Goal: Communication & Community: Connect with others

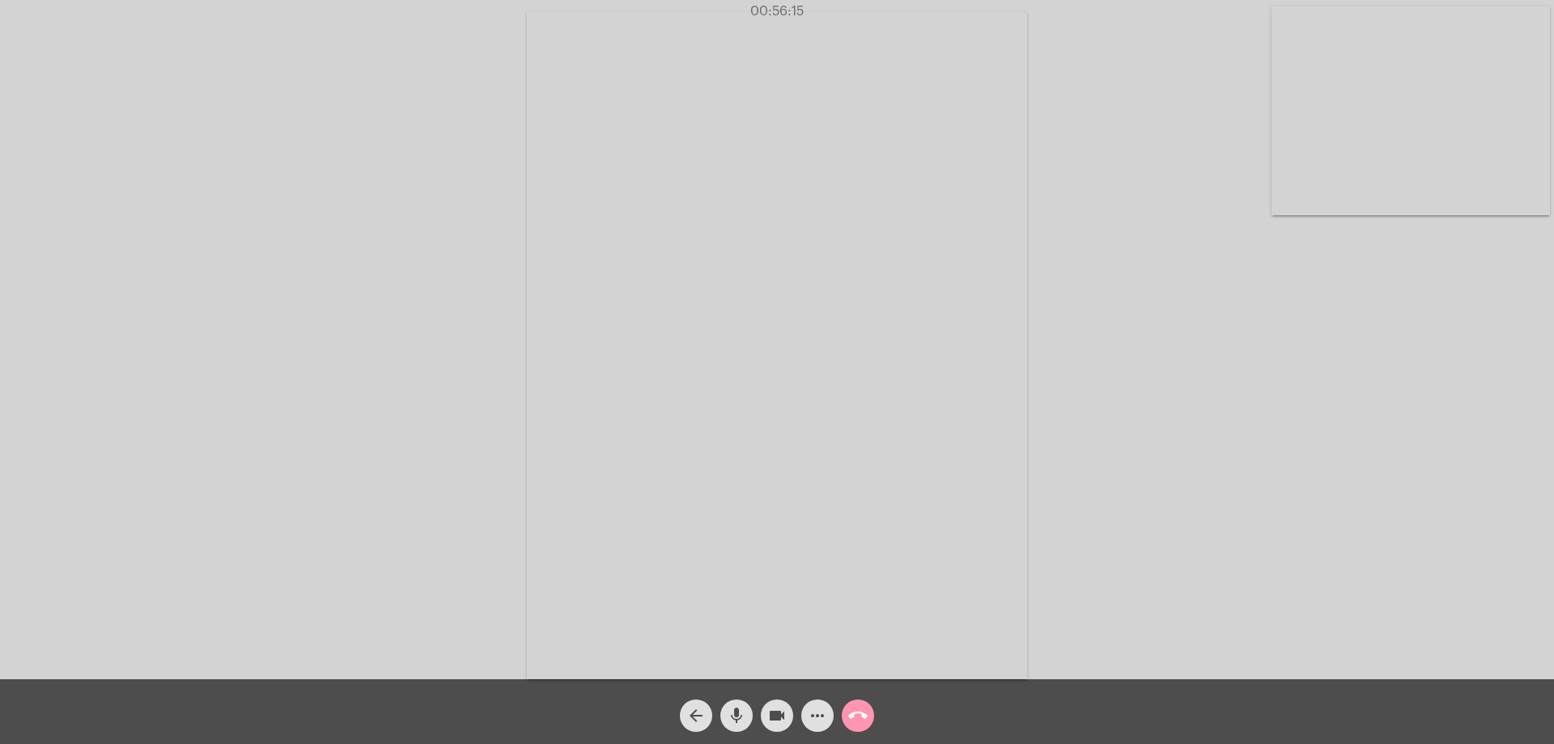
click at [698, 707] on mat-icon "arrow_back" at bounding box center [695, 715] width 19 height 19
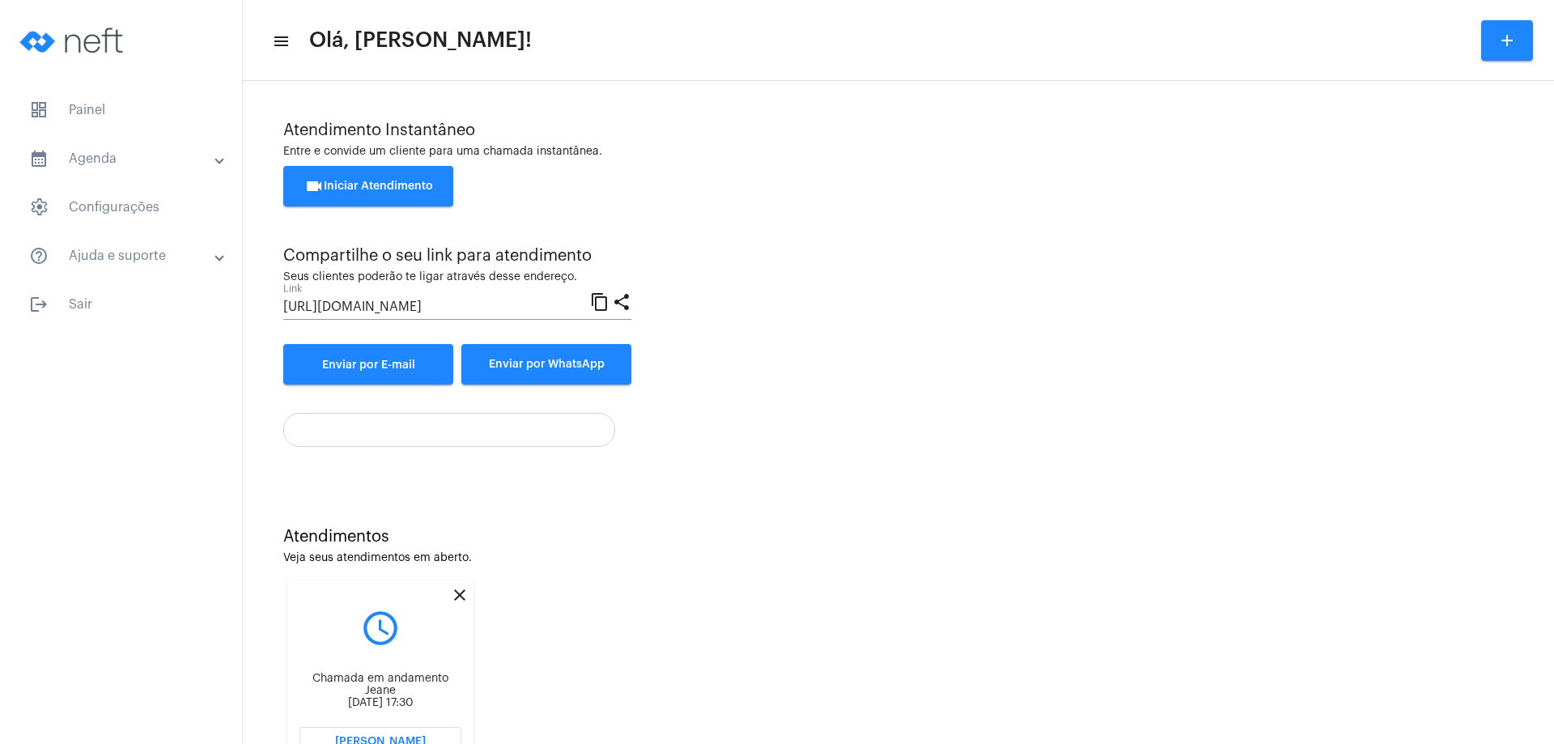
scroll to position [69, 0]
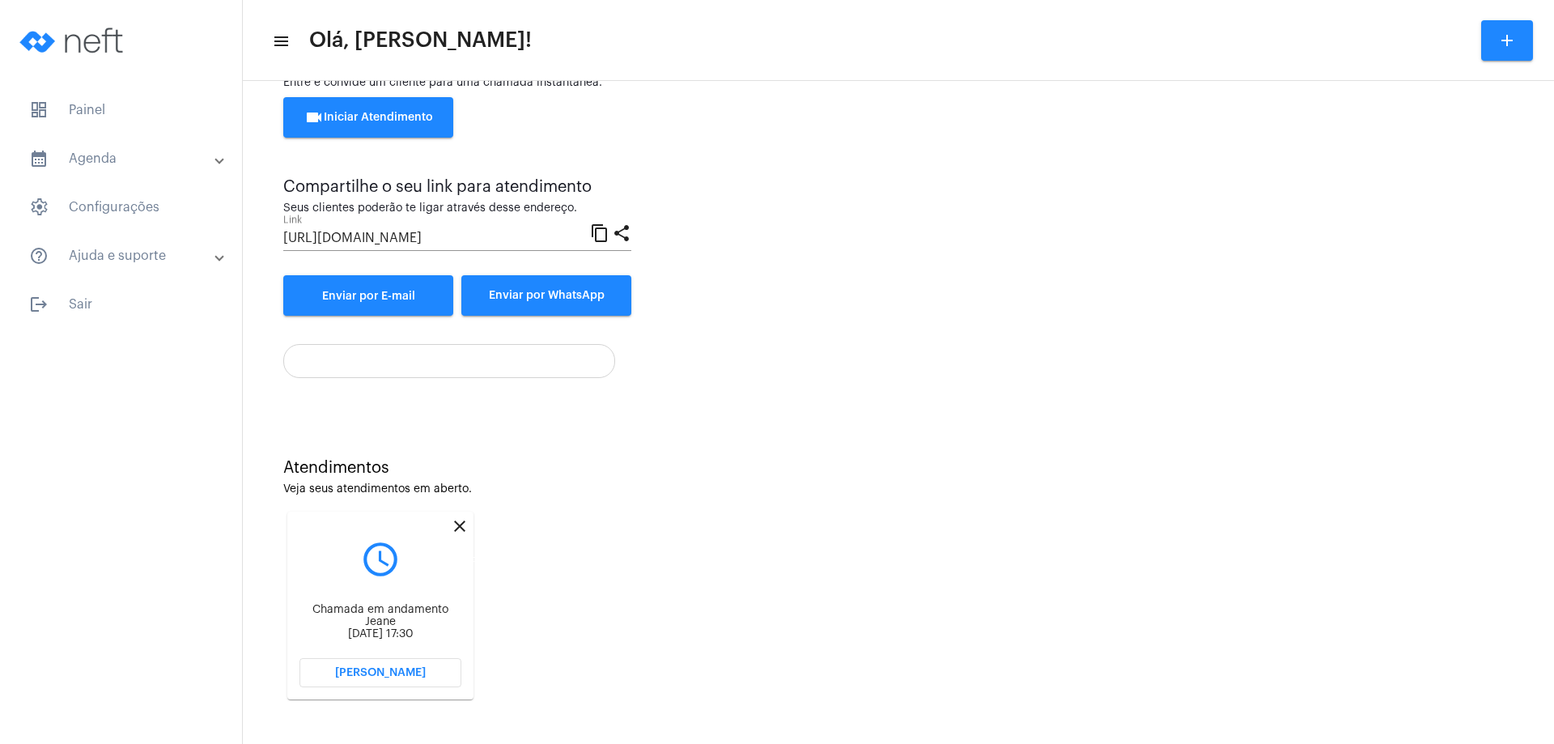
click at [458, 524] on mat-icon "close" at bounding box center [459, 525] width 19 height 19
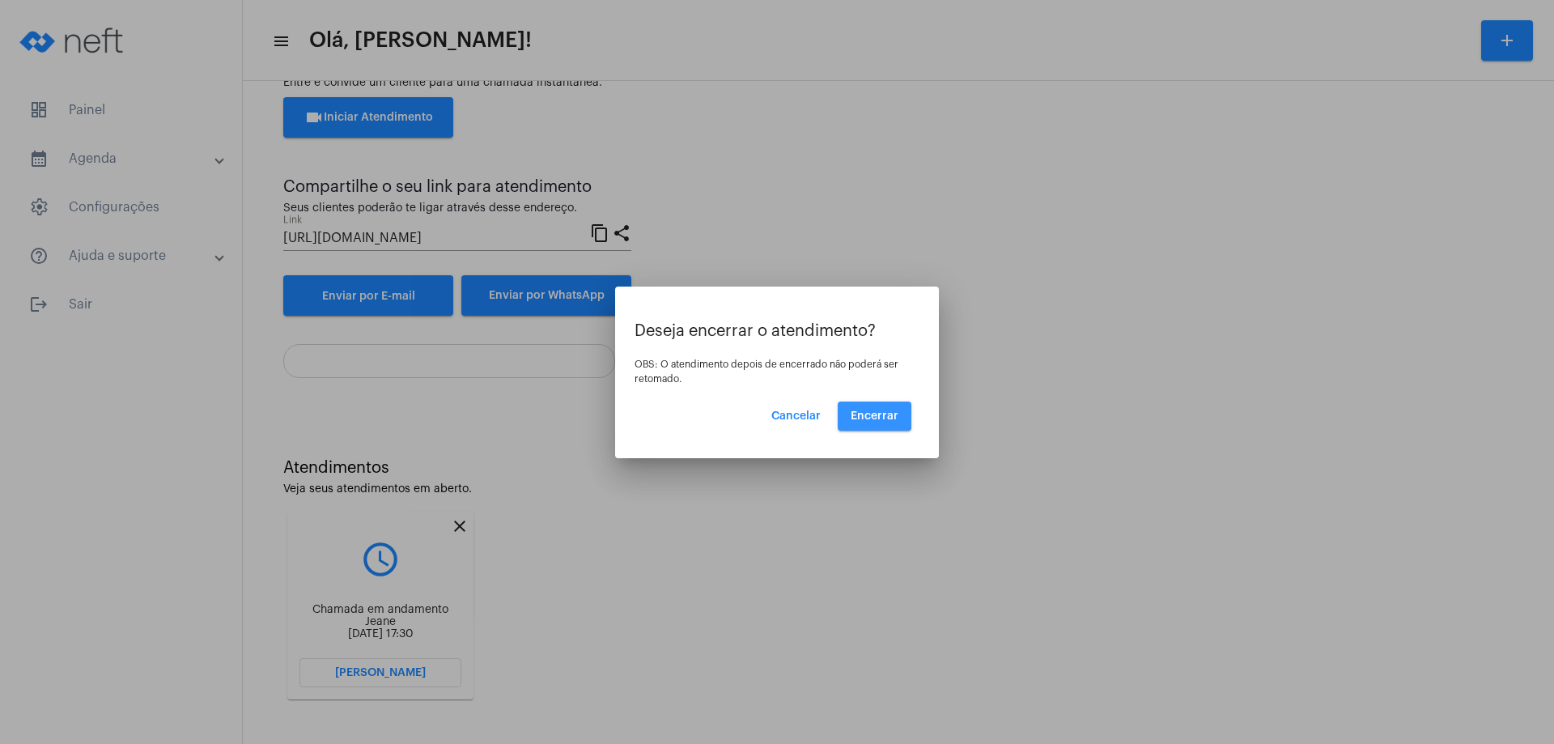
click at [873, 410] on span "Encerrar" at bounding box center [874, 415] width 48 height 11
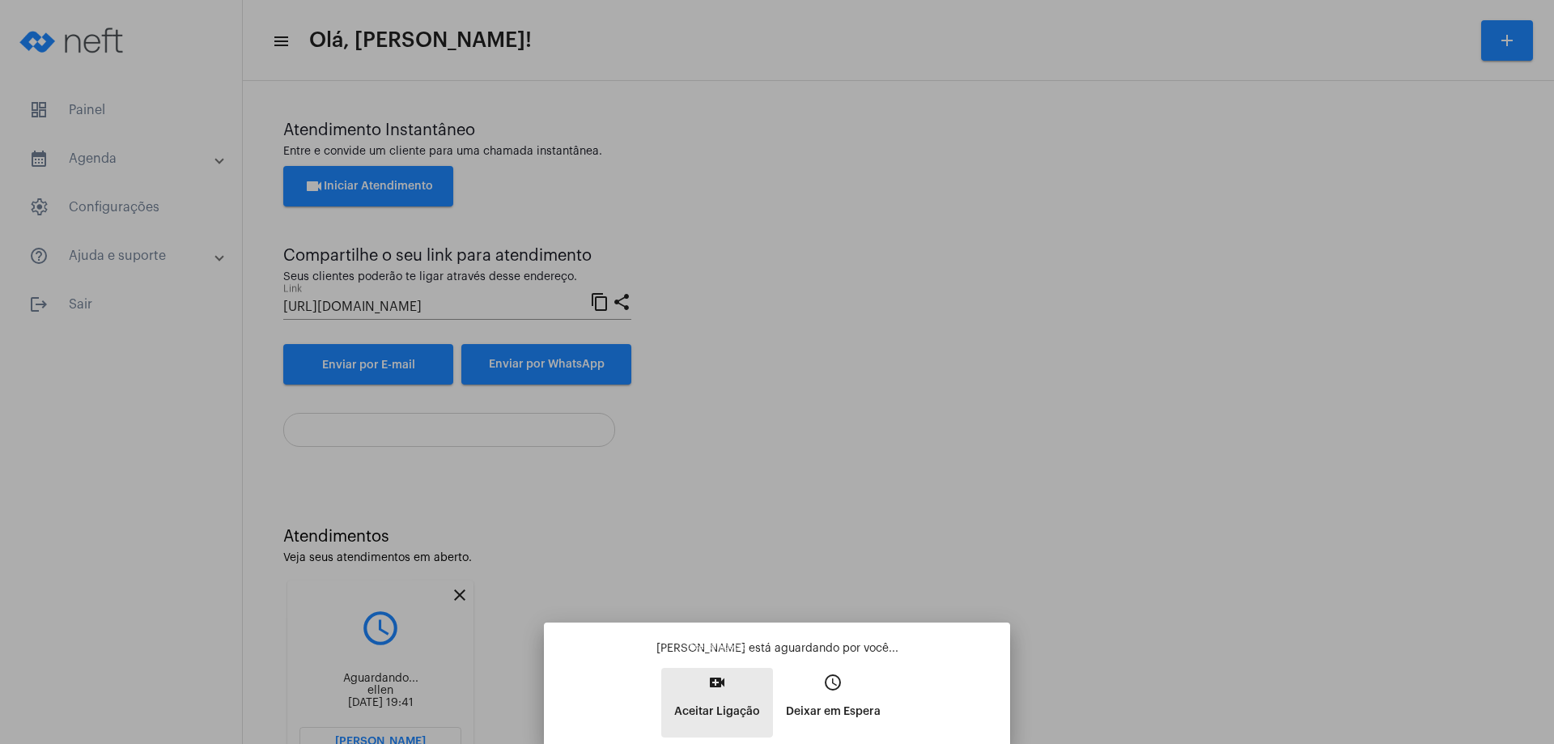
click at [714, 680] on mat-icon "video_call" at bounding box center [716, 681] width 19 height 19
